Goal: Task Accomplishment & Management: Manage account settings

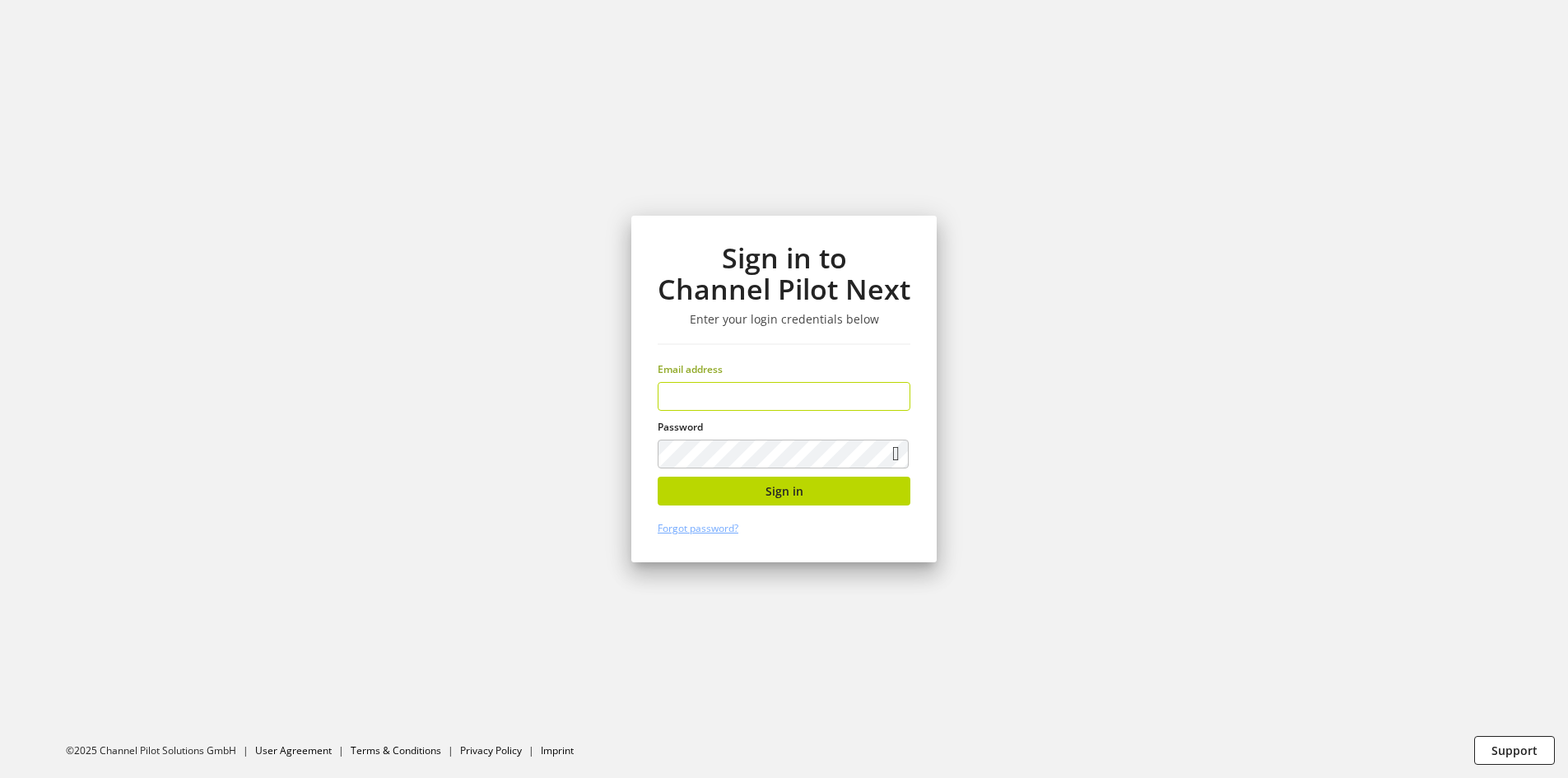
type input "**********"
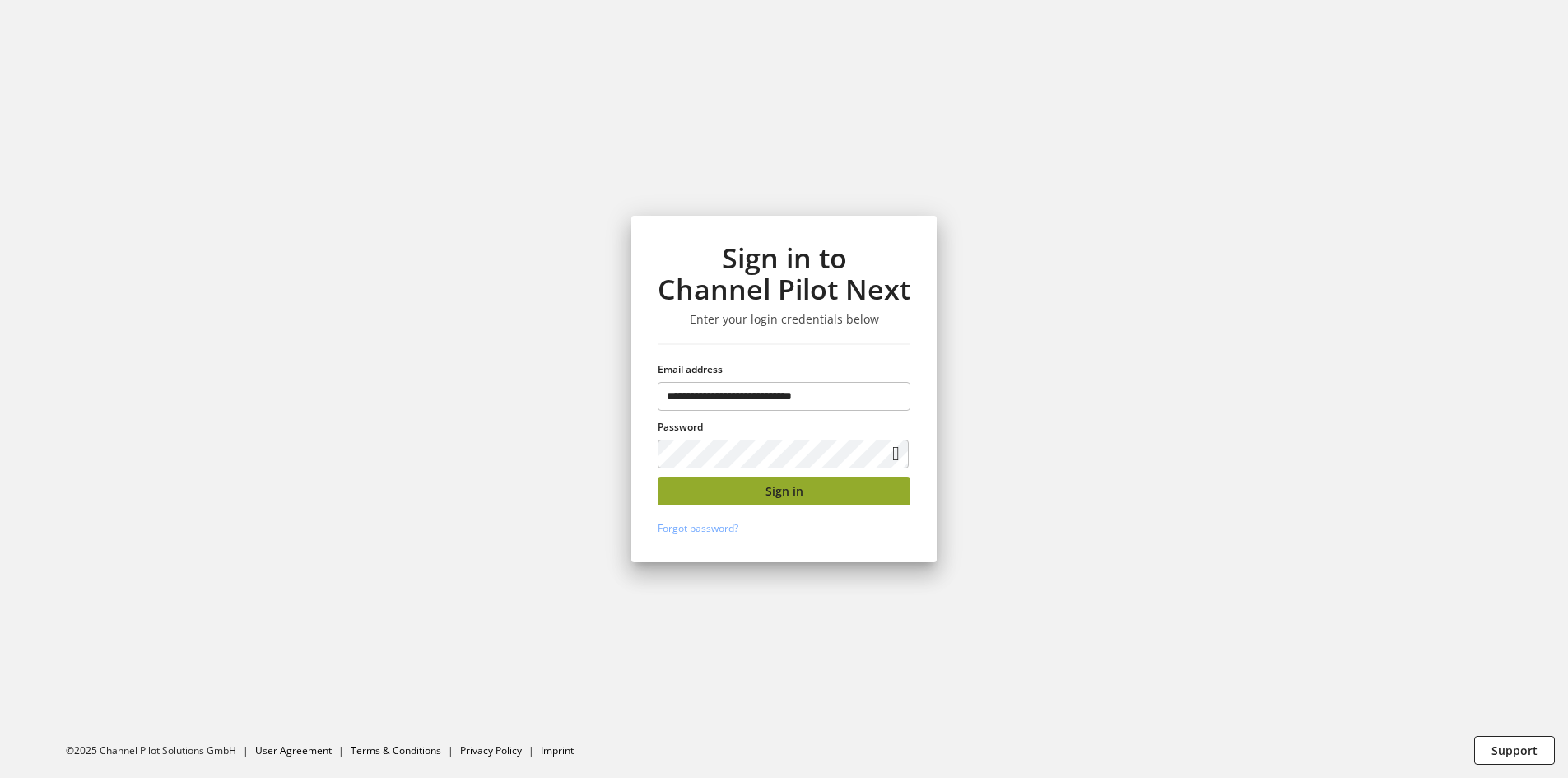
click at [799, 491] on span "Sign in" at bounding box center [785, 491] width 38 height 17
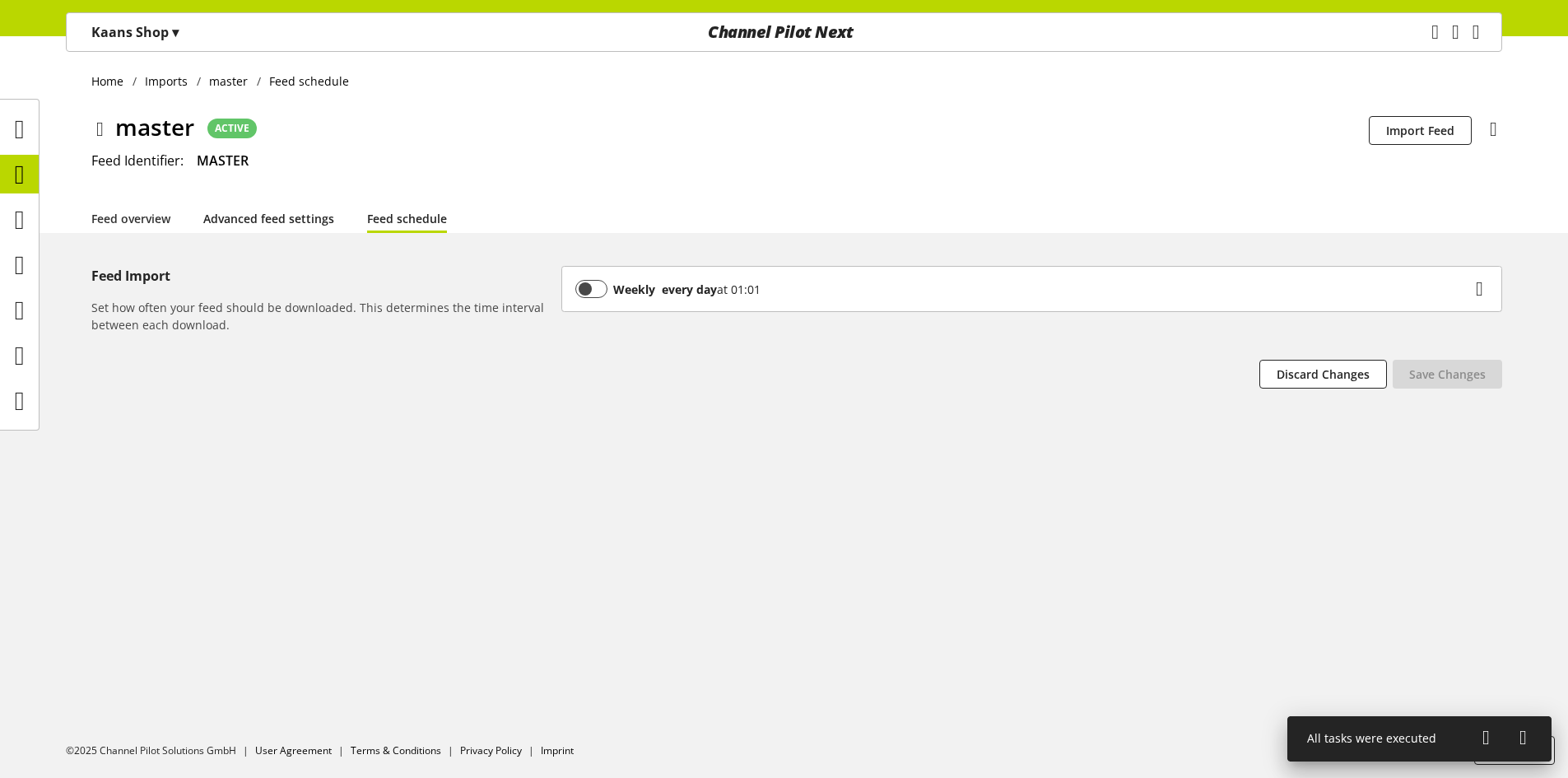
click at [276, 228] on link "Advanced feed settings" at bounding box center [269, 218] width 131 height 17
select select "********"
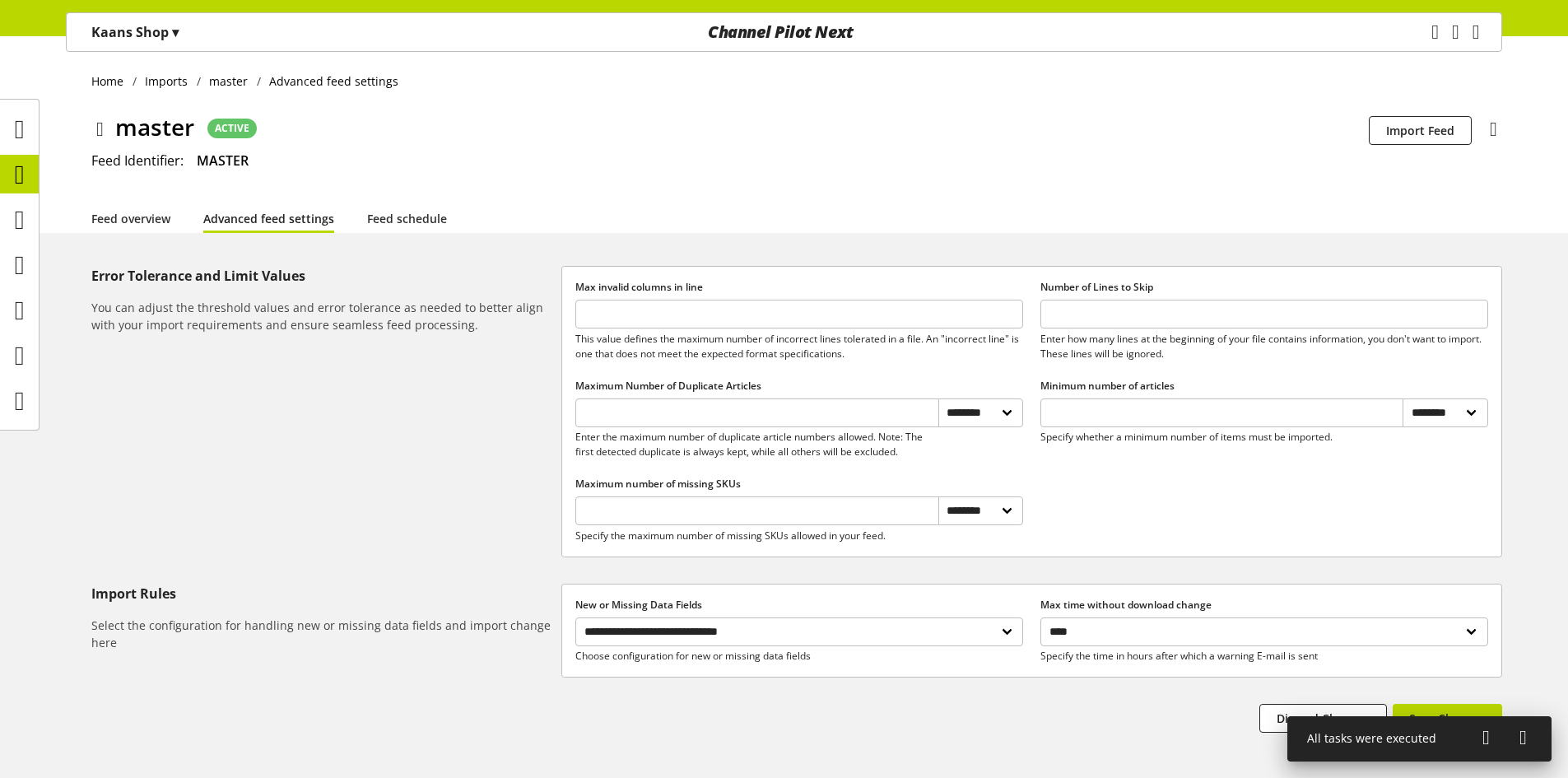
click at [359, 219] on li "Advanced feed settings" at bounding box center [285, 219] width 164 height 30
click at [382, 223] on link "Feed schedule" at bounding box center [407, 218] width 79 height 17
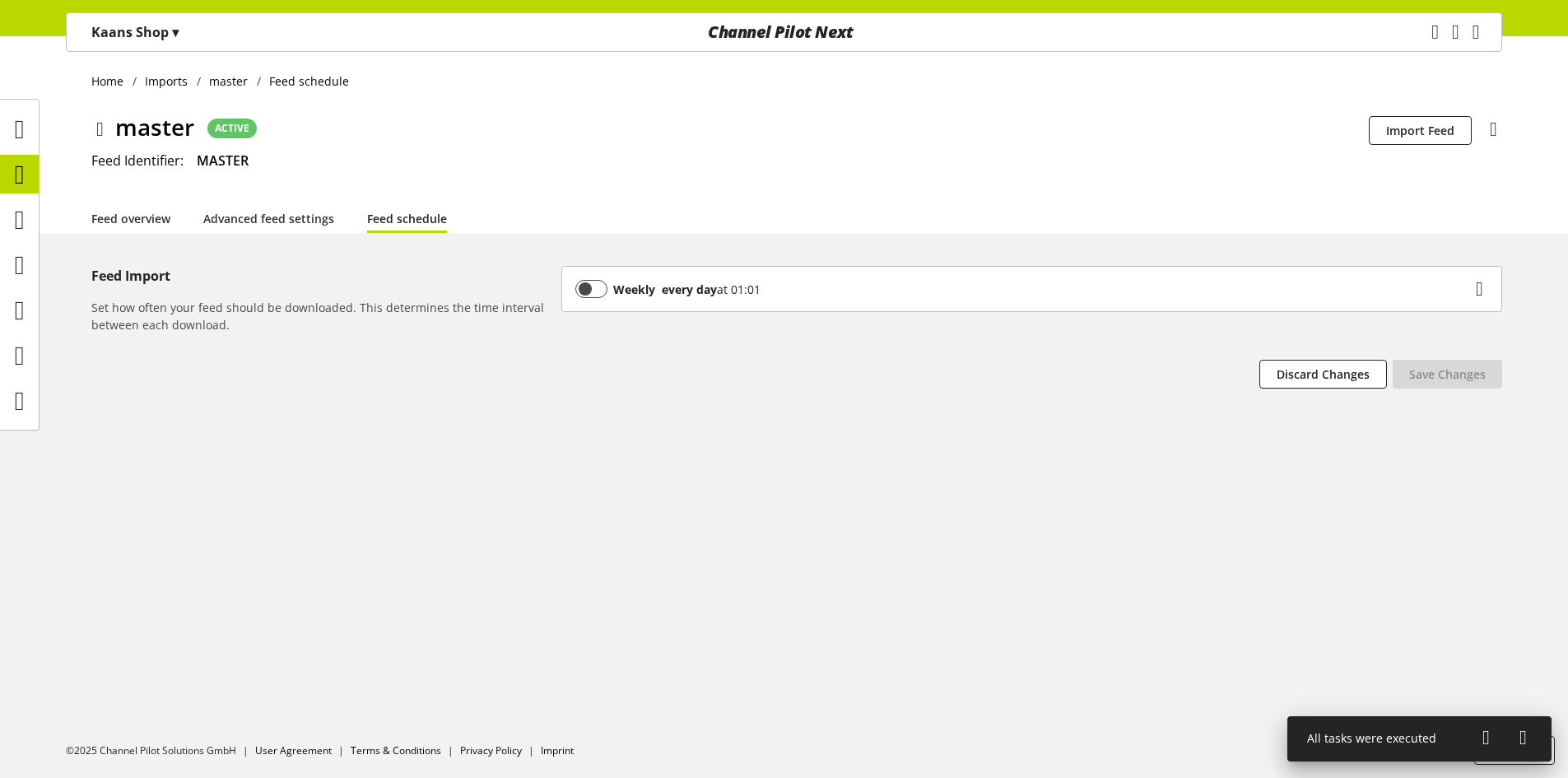
click at [103, 132] on icon at bounding box center [99, 129] width 7 height 30
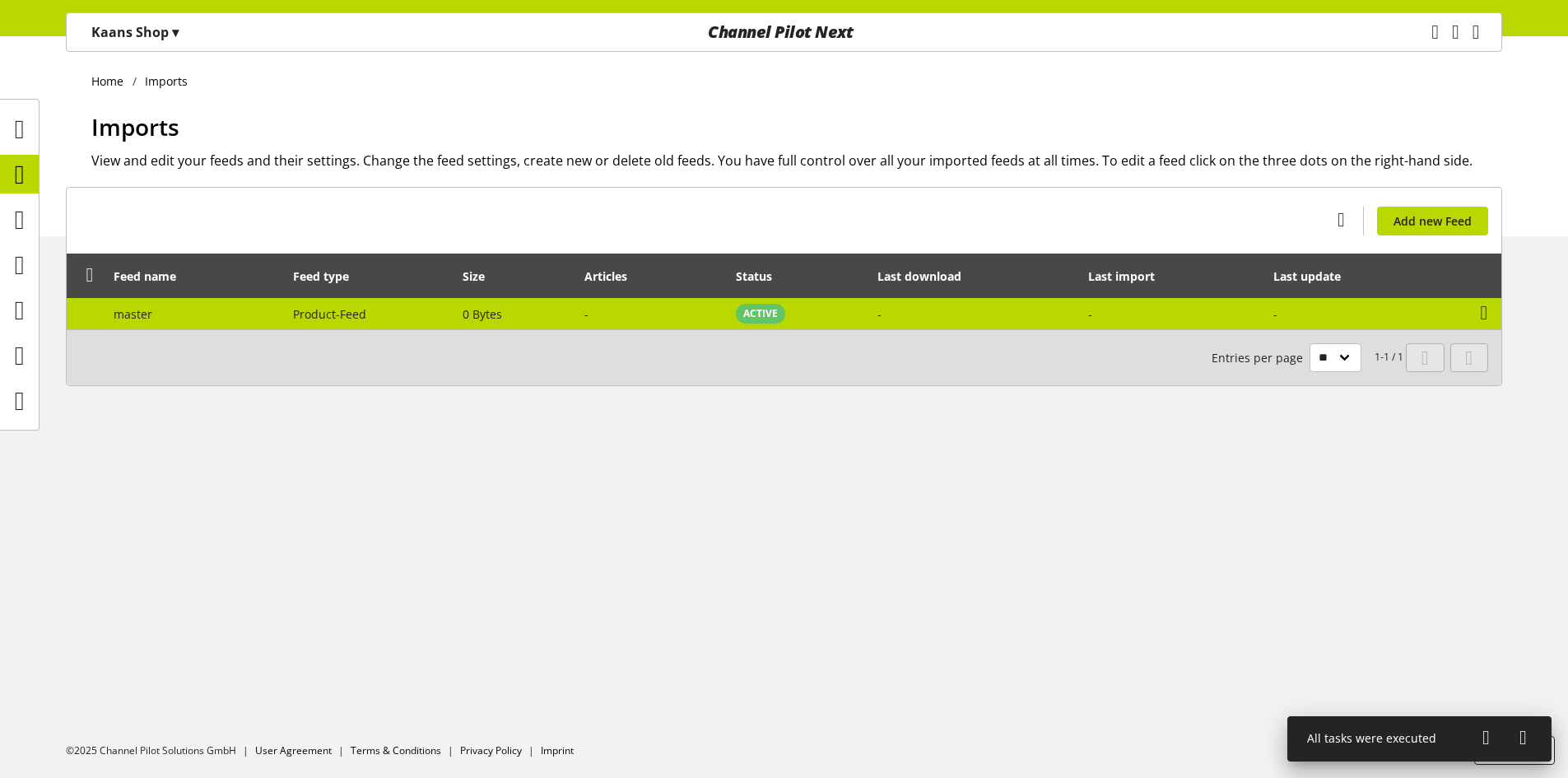
click at [535, 322] on td "0 Bytes" at bounding box center [515, 313] width 122 height 31
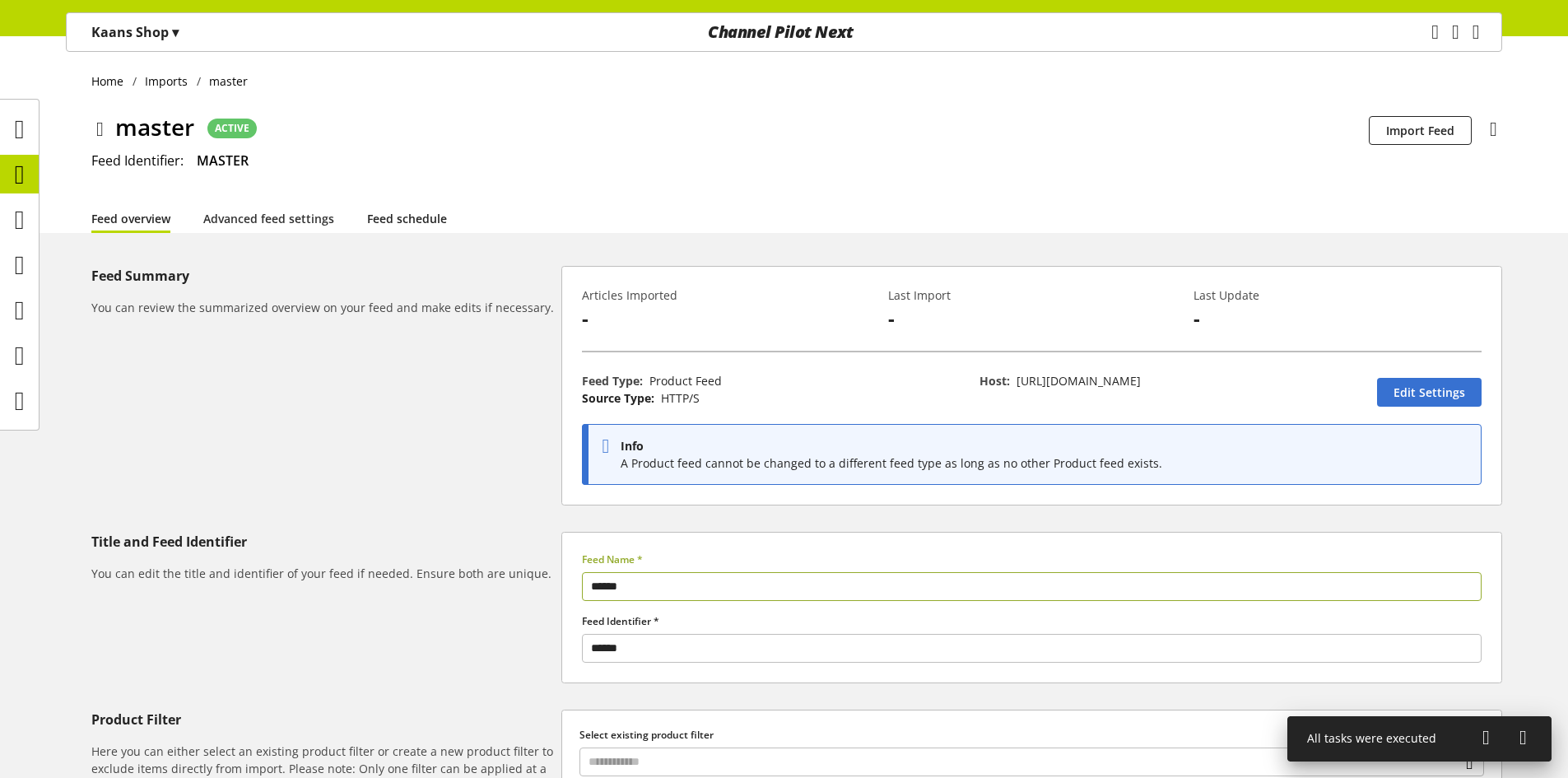
click at [435, 219] on link "Feed schedule" at bounding box center [407, 218] width 79 height 17
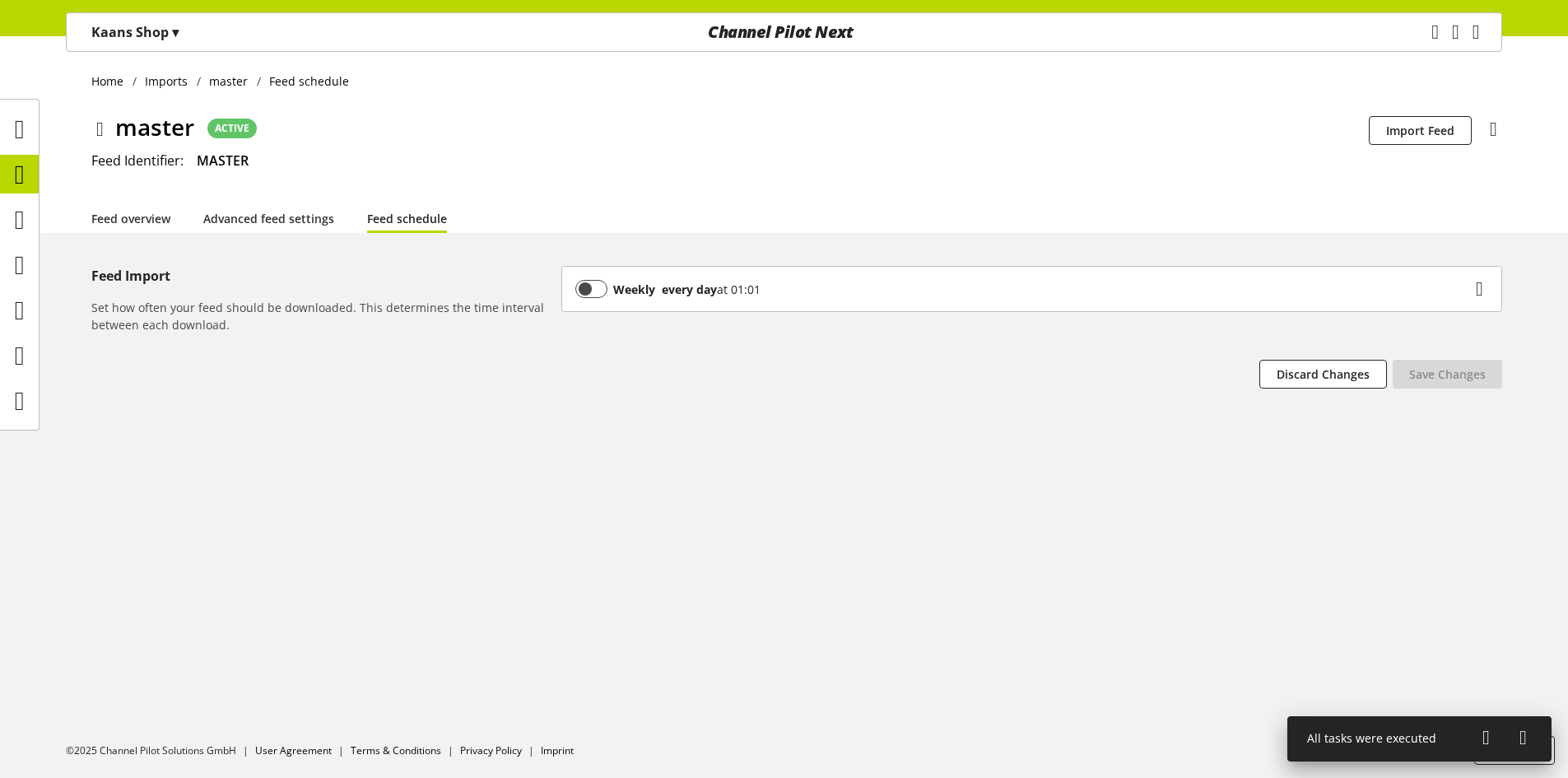
click at [839, 302] on div "Weekly every day at 01:01" at bounding box center [1031, 288] width 939 height 45
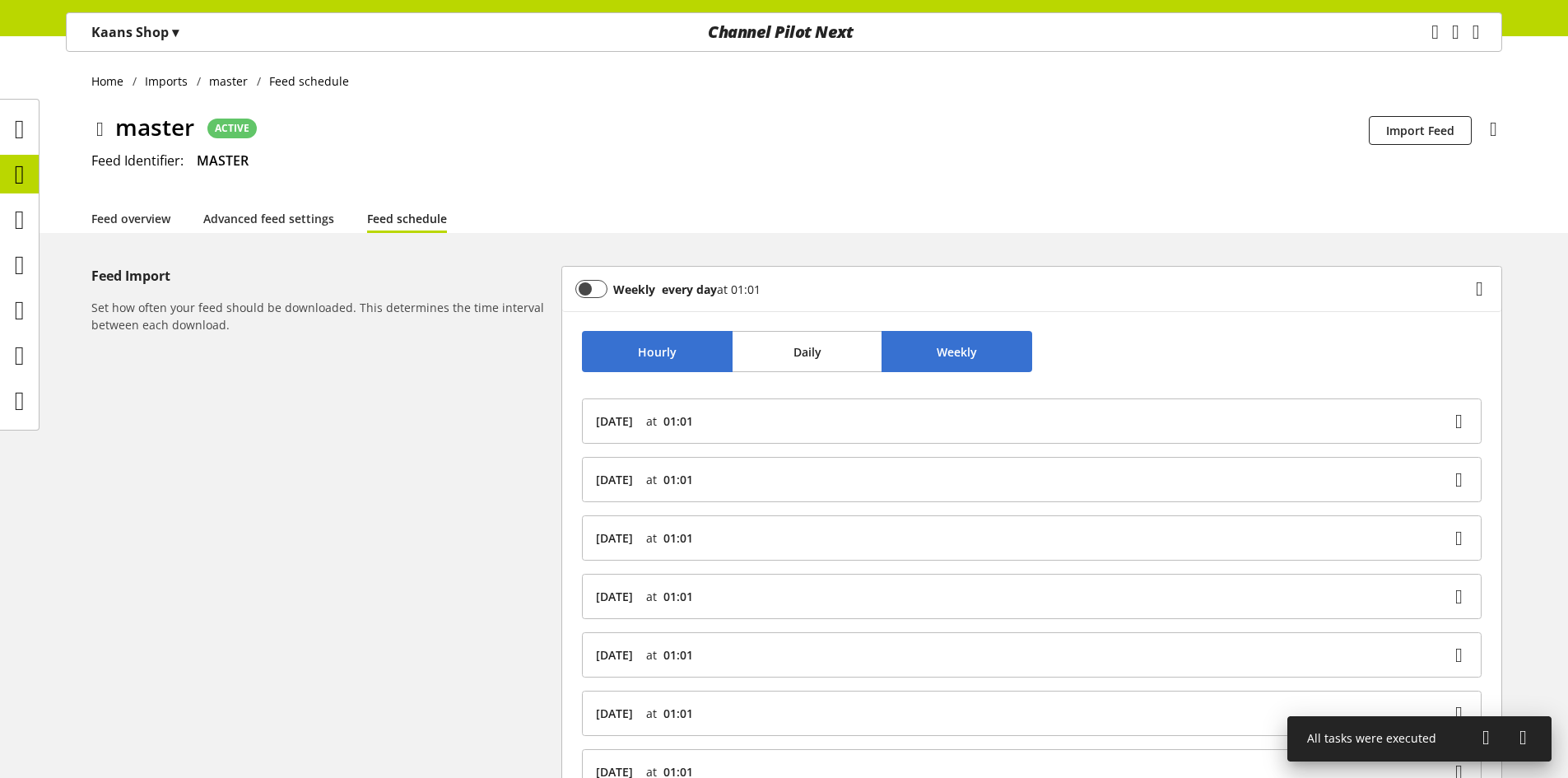
click at [664, 348] on span "Hourly" at bounding box center [657, 351] width 39 height 17
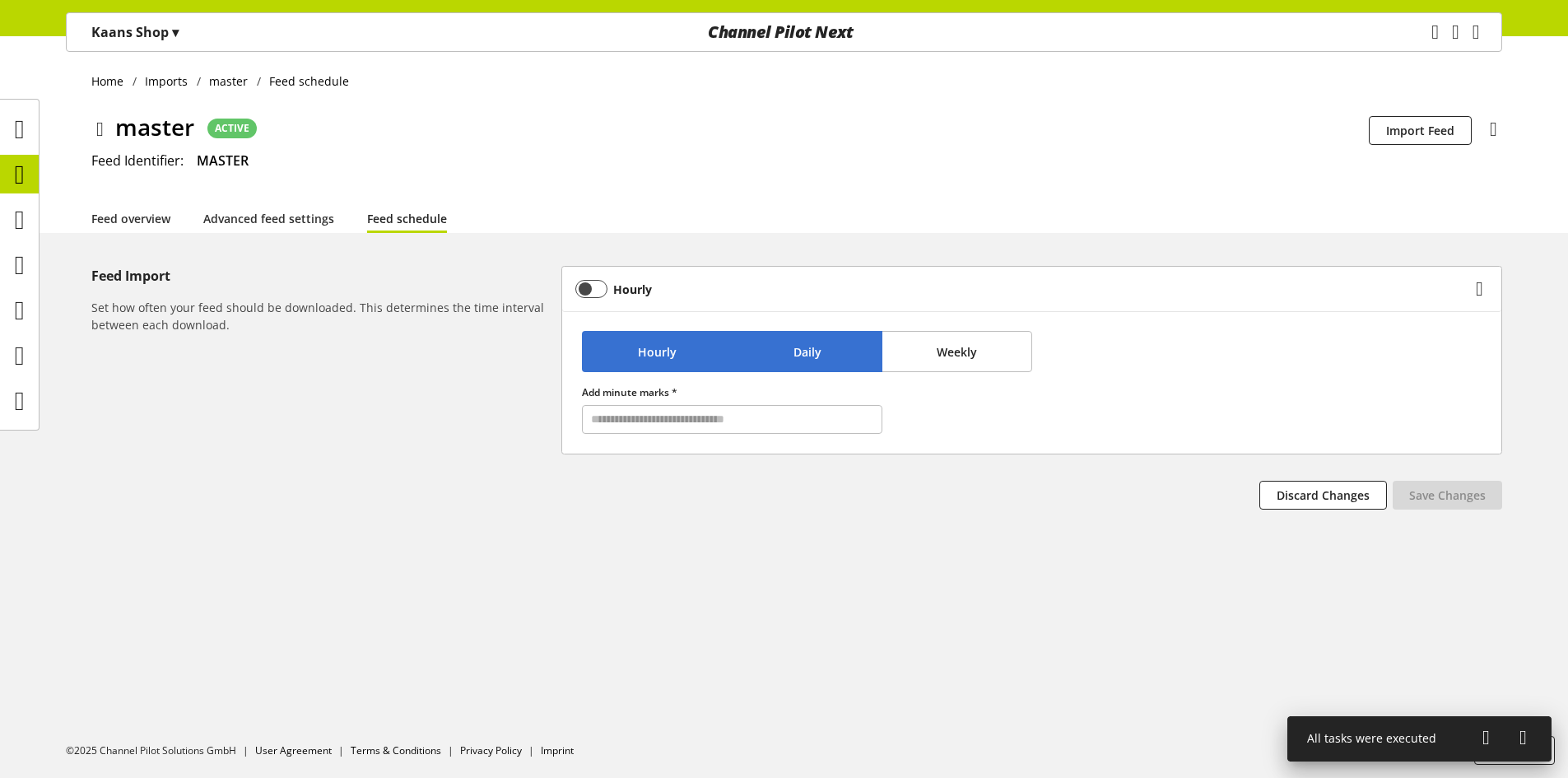
click at [764, 358] on button "Daily" at bounding box center [808, 351] width 151 height 41
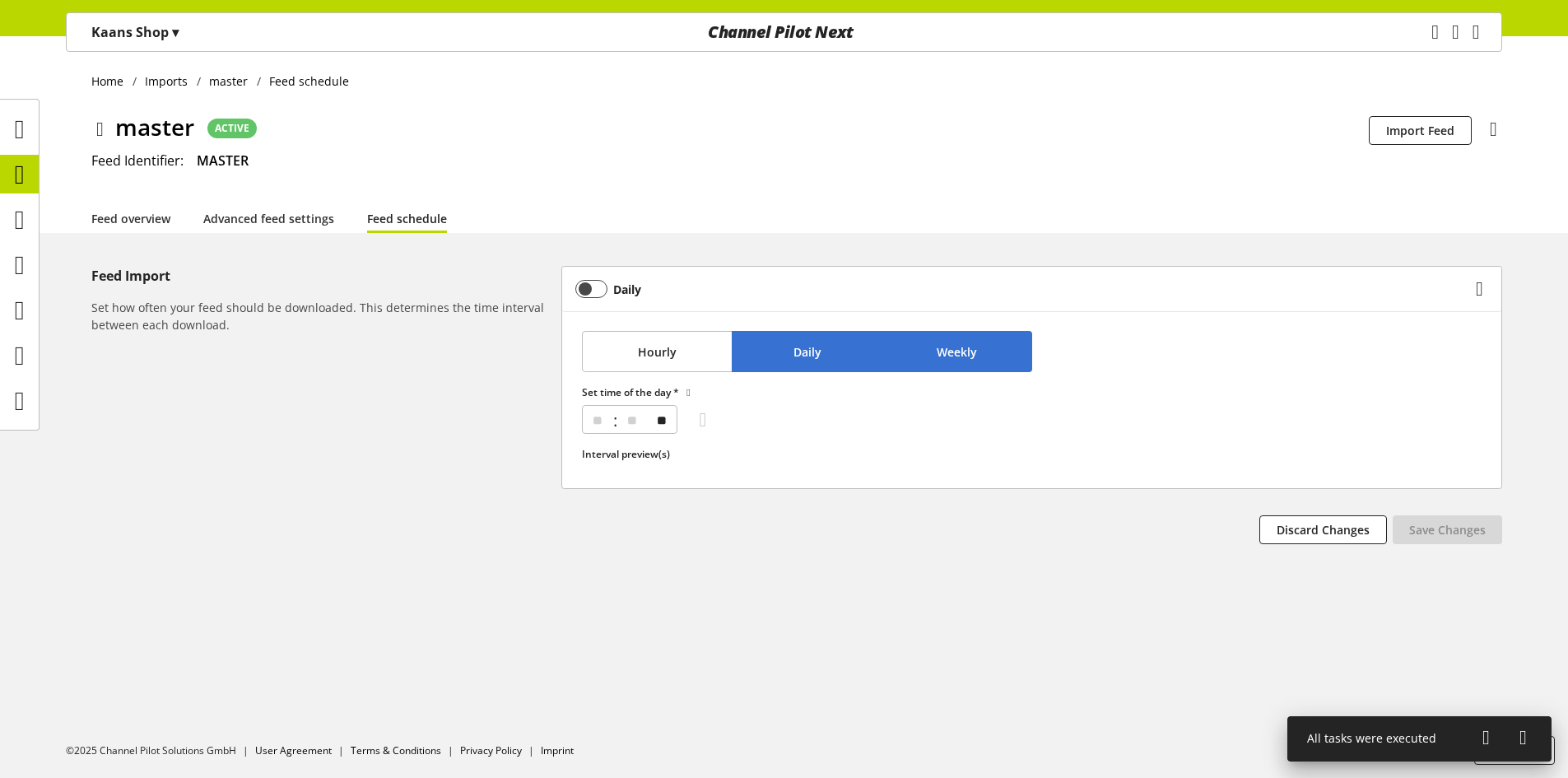
click at [932, 357] on button "Weekly" at bounding box center [957, 351] width 151 height 41
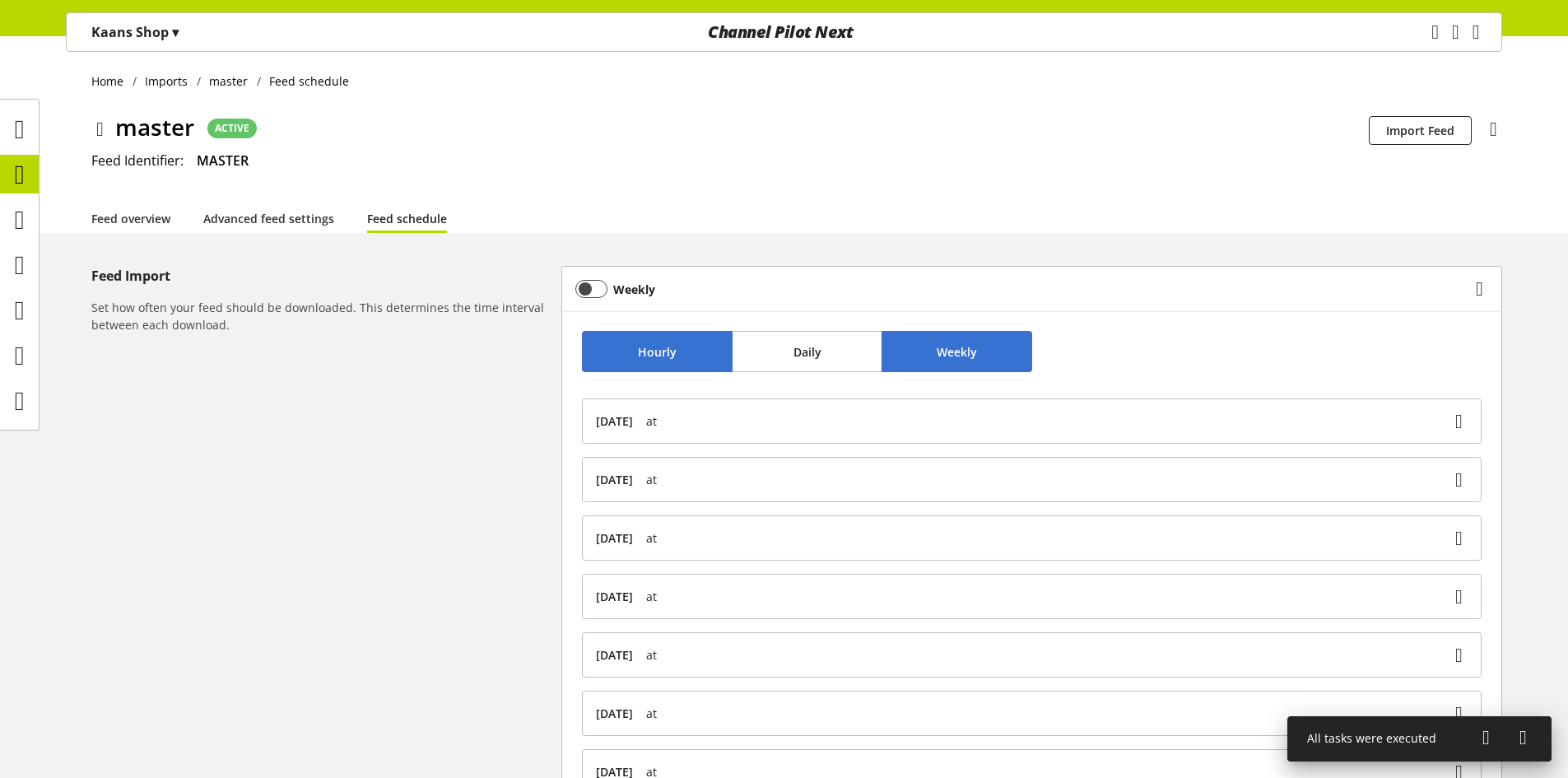
click at [660, 361] on button "Hourly" at bounding box center [658, 351] width 151 height 41
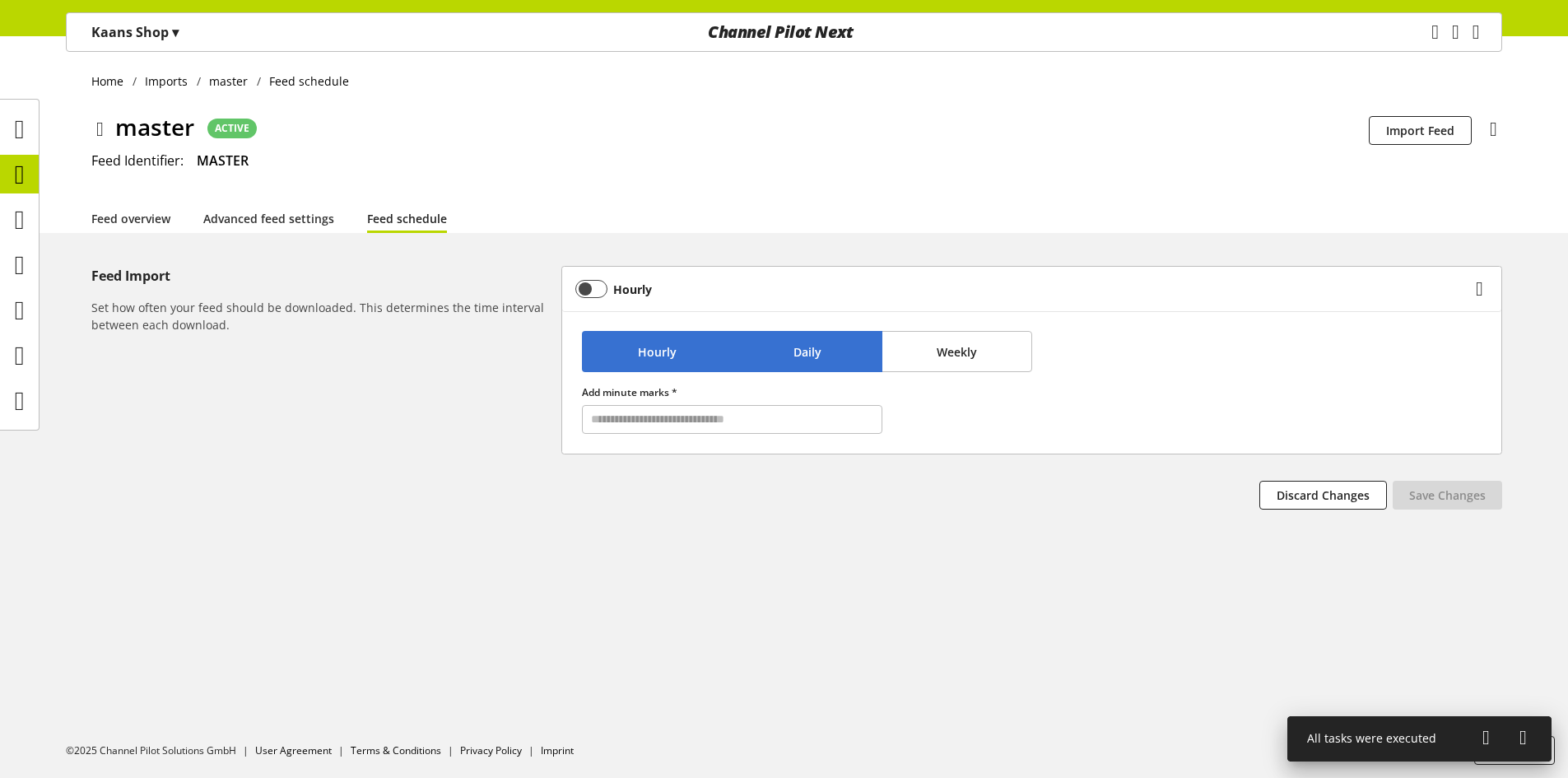
click at [803, 354] on span "Daily" at bounding box center [808, 351] width 28 height 17
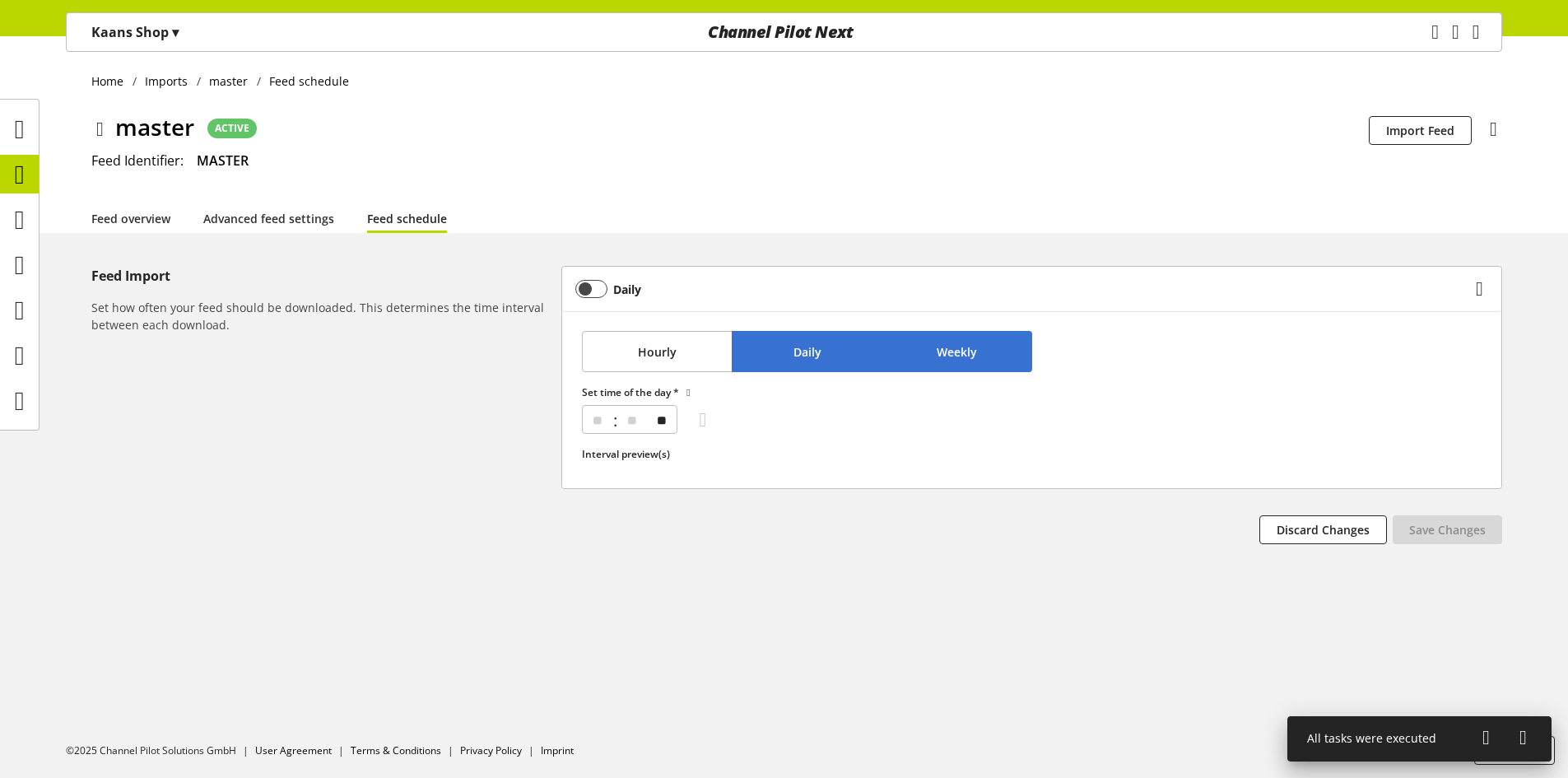
click at [913, 349] on button "Weekly" at bounding box center [957, 351] width 151 height 41
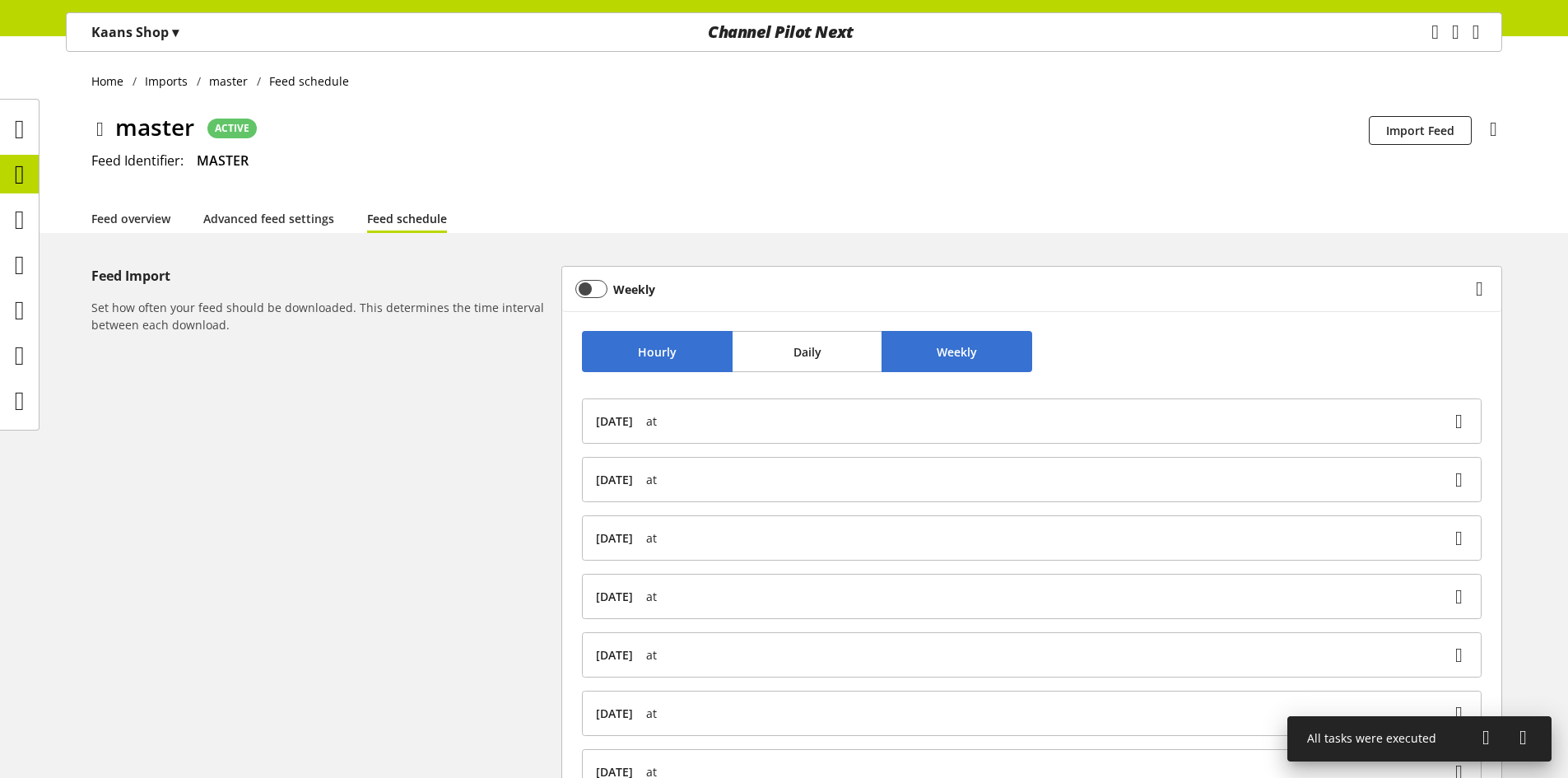
click at [666, 356] on span "Hourly" at bounding box center [657, 351] width 39 height 17
